Goal: Check status: Check status

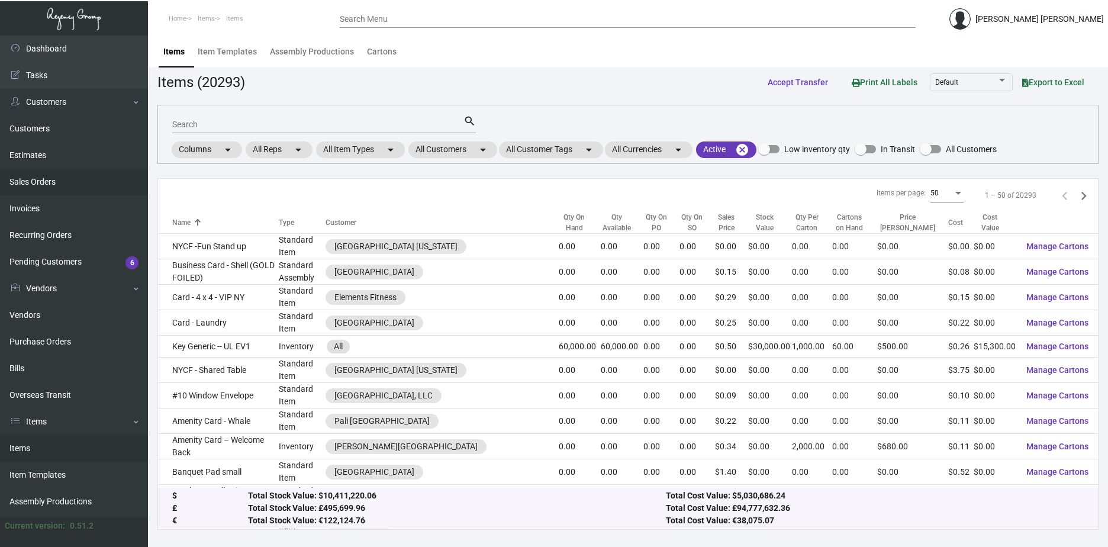
click at [73, 173] on link "Sales Orders" at bounding box center [74, 182] width 148 height 27
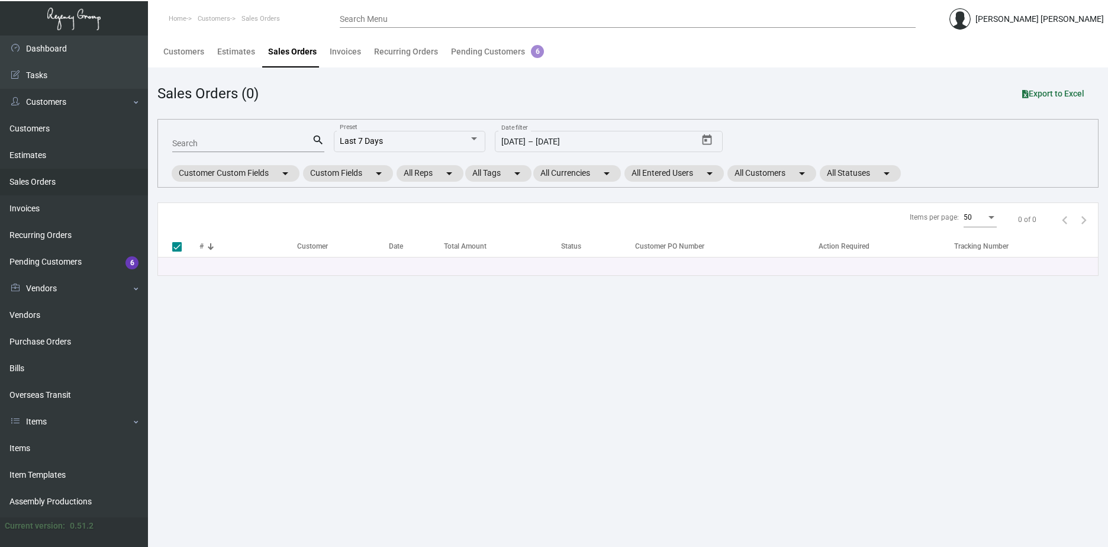
click at [221, 147] on input "Search" at bounding box center [242, 143] width 140 height 9
paste input "159990"
type input "159990"
checkbox input "false"
type input "159990"
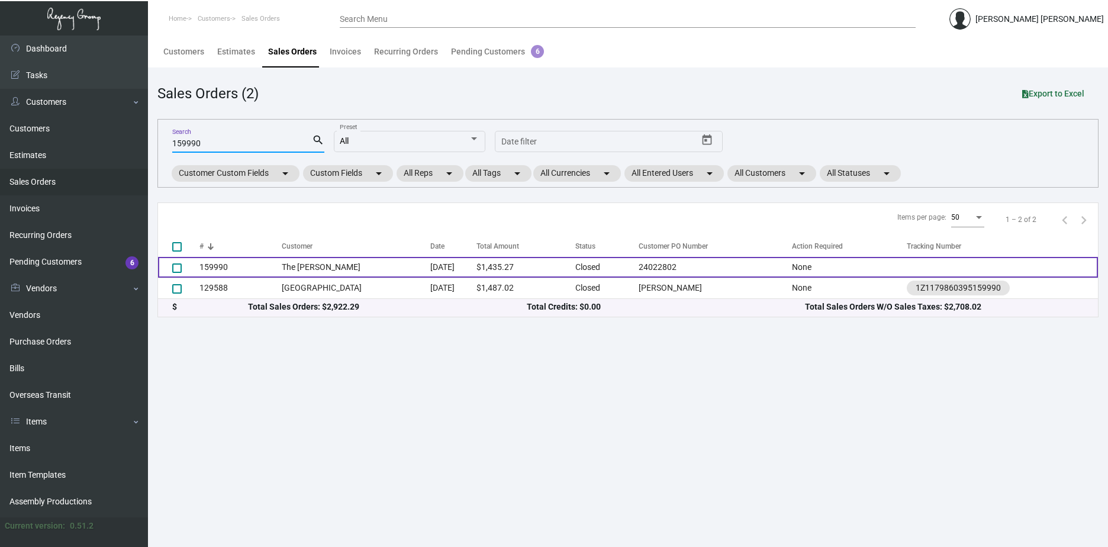
click at [378, 267] on td "The [PERSON_NAME]" at bounding box center [356, 267] width 149 height 21
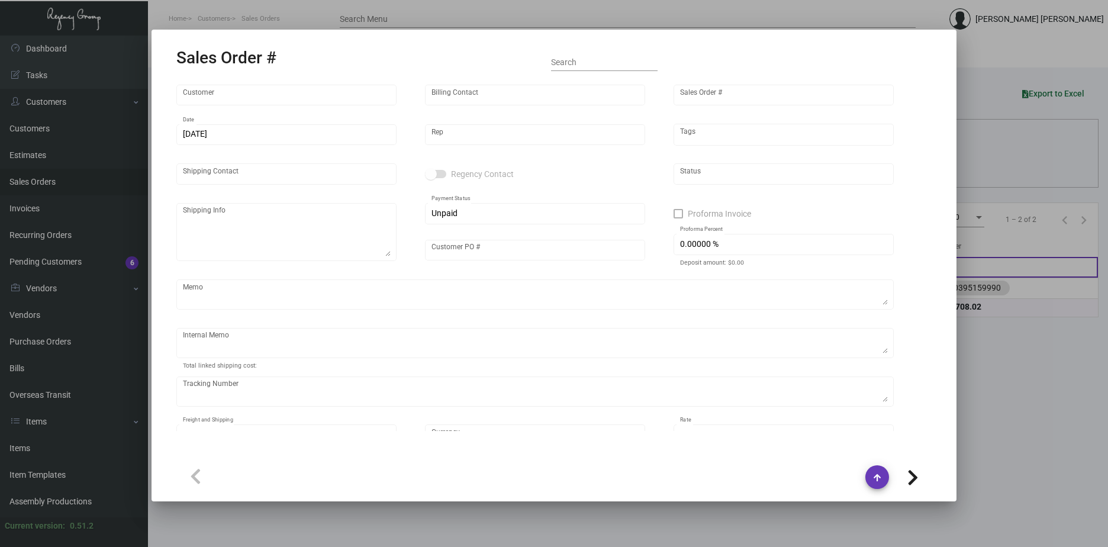
type input "The [PERSON_NAME]"
type input "Accounts Payable"
type input "159990"
type input "[DATE]"
type input "[PERSON_NAME]"
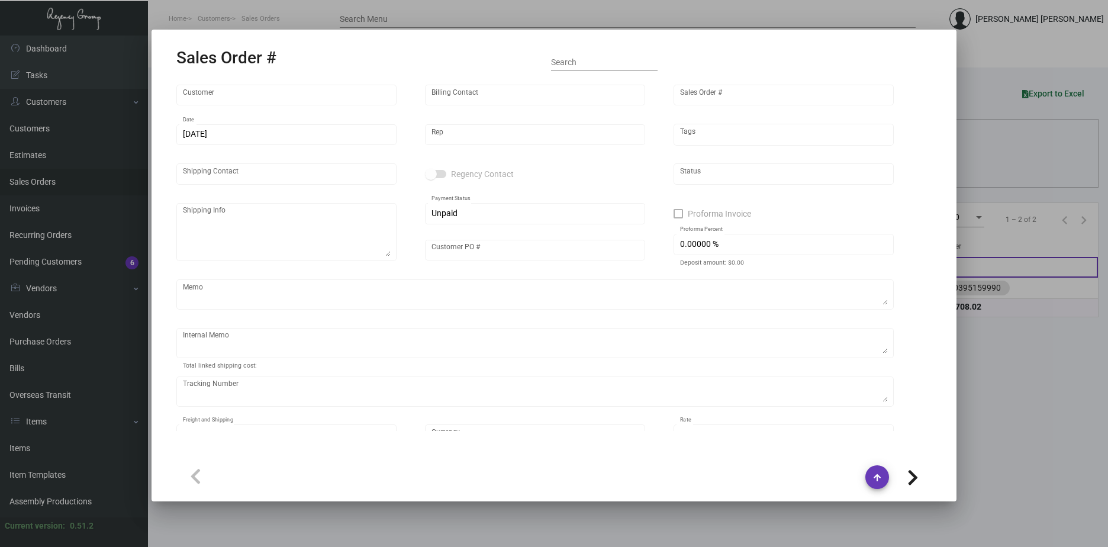
type input "[PERSON_NAME]"
type textarea "The [PERSON_NAME] NoMad - [PERSON_NAME] [STREET_ADDRESS][US_STATE]"
type input "24022802"
type textarea "SH- when you are shipping out the goods, please ask warehouse to ship out the t…"
type input "United States Dollar $"
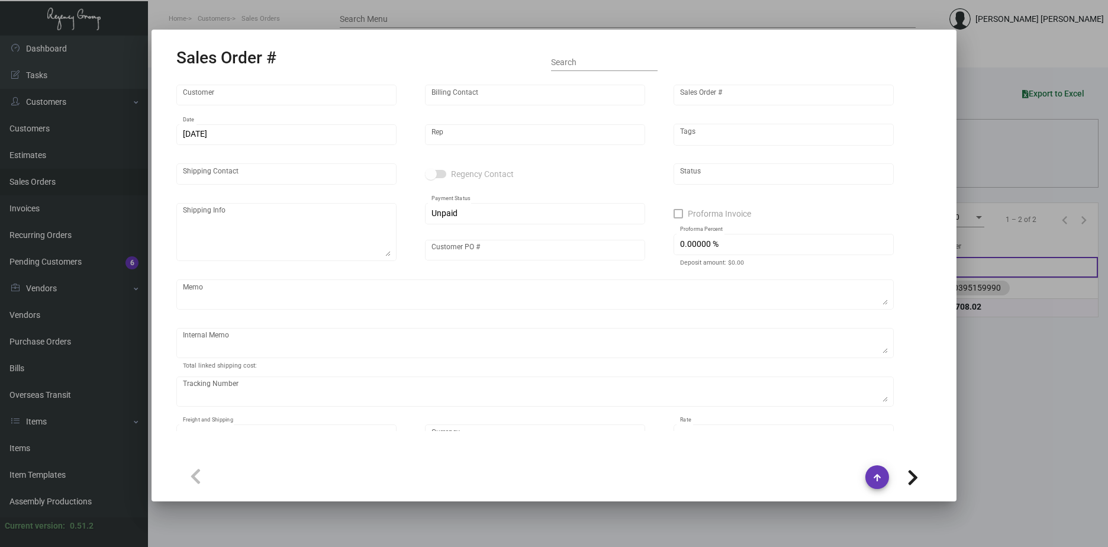
type input "8.50000 %"
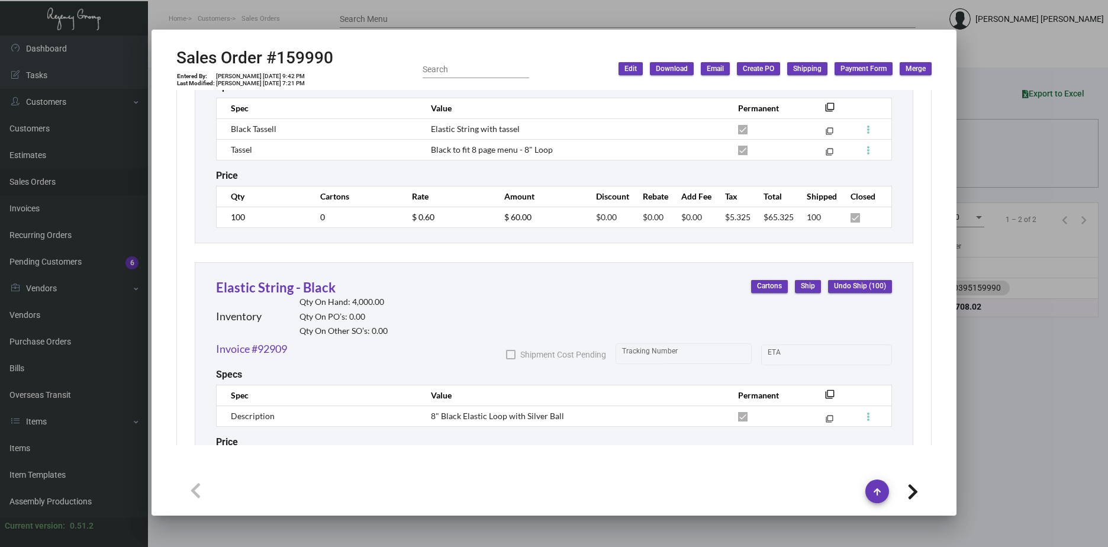
scroll to position [1210, 0]
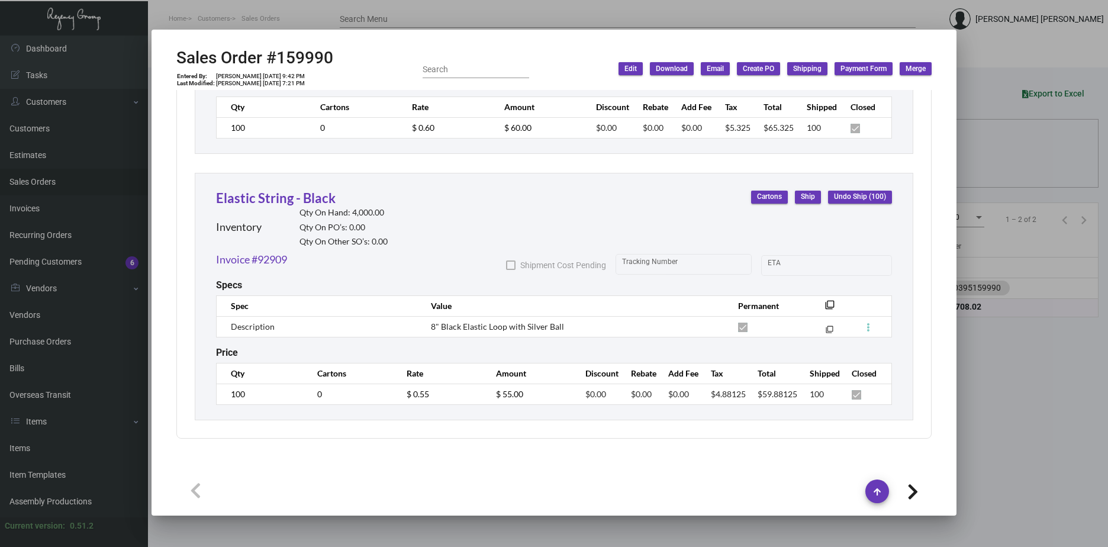
drag, startPoint x: 289, startPoint y: 202, endPoint x: 183, endPoint y: 185, distance: 108.0
